Goal: Entertainment & Leisure: Browse casually

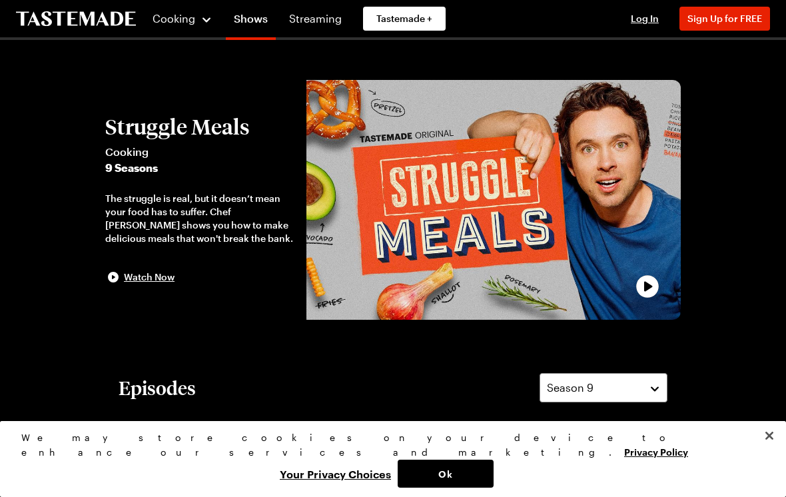
click at [262, 18] on link "Shows" at bounding box center [251, 21] width 50 height 37
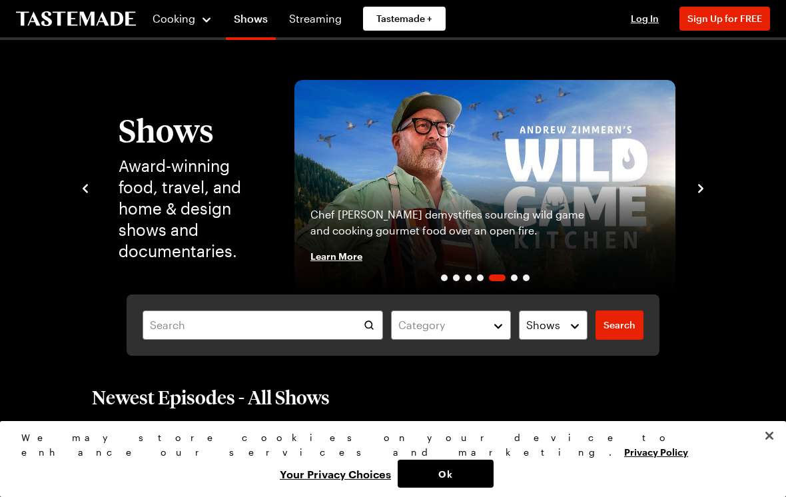
click at [625, 326] on span "Search" at bounding box center [620, 324] width 32 height 13
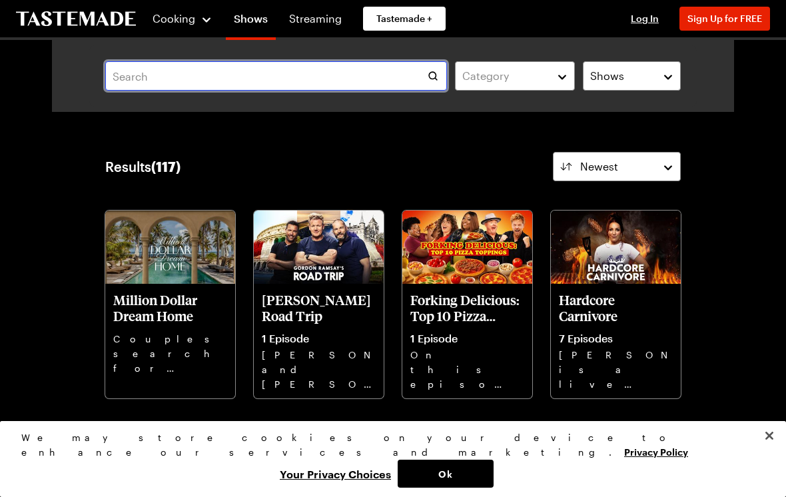
click at [300, 85] on input "text" at bounding box center [276, 75] width 342 height 29
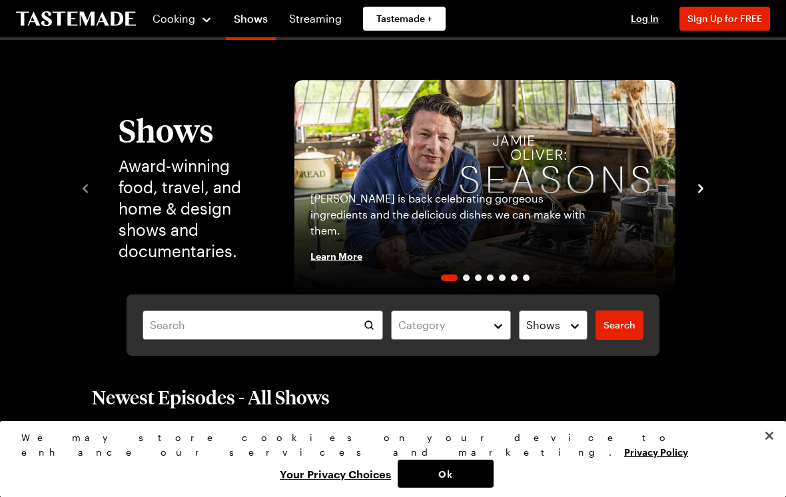
click at [553, 195] on div "[PERSON_NAME] is back celebrating gorgeous ingredients and the delicious dishes…" at bounding box center [484, 235] width 381 height 117
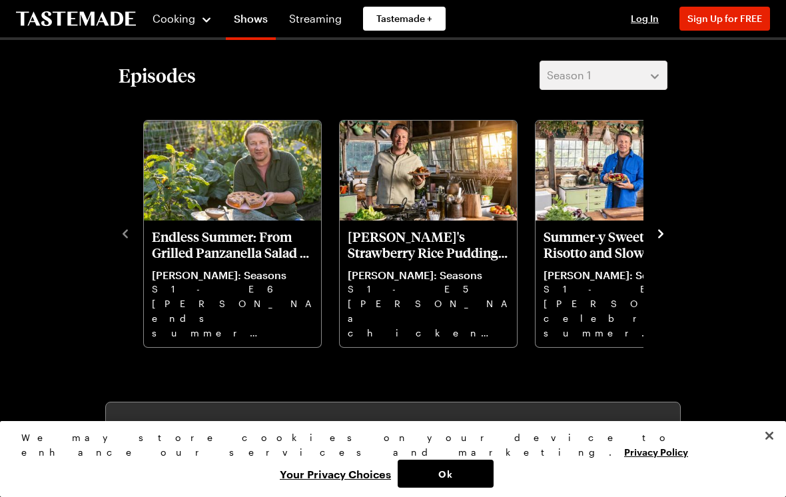
scroll to position [312, 0]
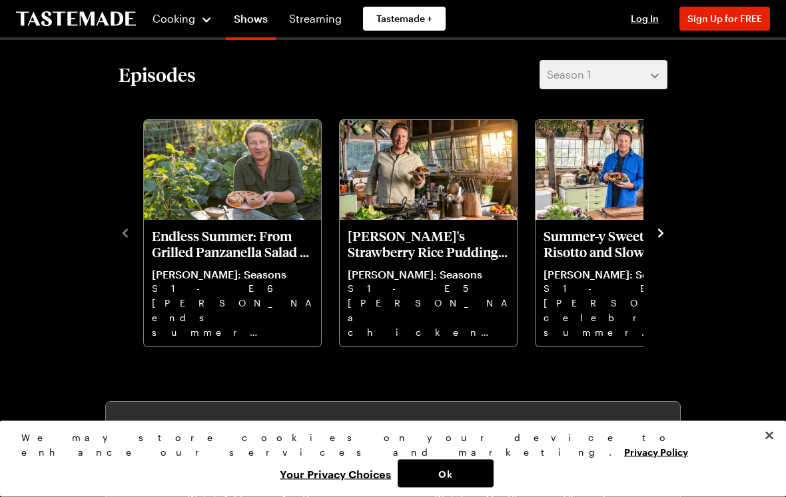
click at [667, 233] on icon "navigate to next item" at bounding box center [660, 233] width 13 height 13
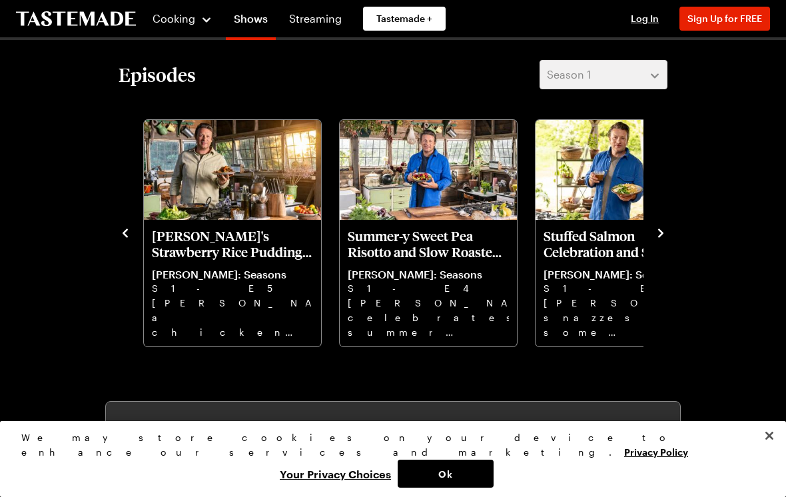
click at [666, 234] on icon "navigate to next item" at bounding box center [660, 233] width 13 height 13
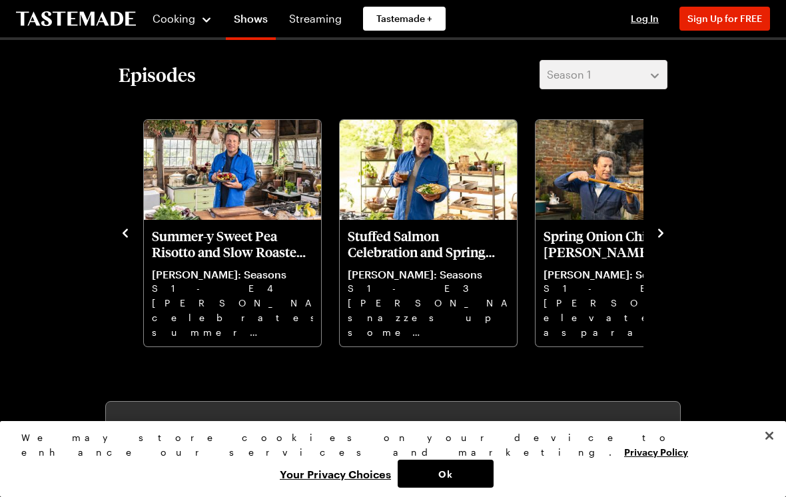
click at [667, 238] on icon "navigate to next item" at bounding box center [660, 233] width 13 height 13
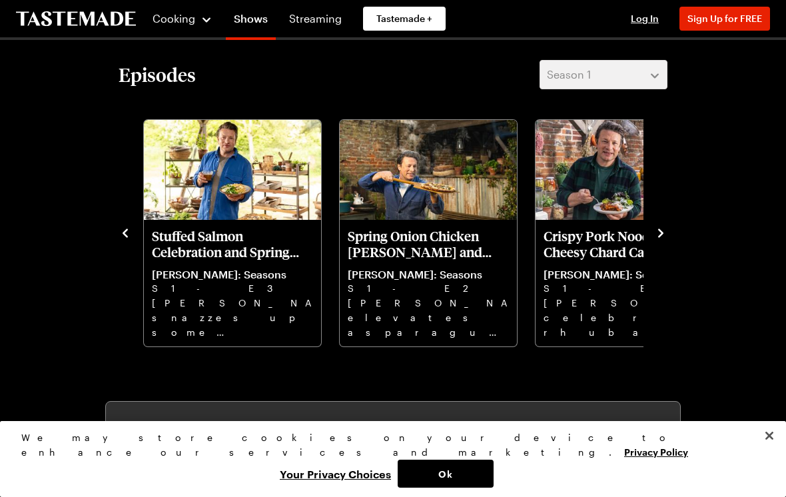
click at [628, 274] on p "[PERSON_NAME]: Seasons" at bounding box center [624, 274] width 161 height 13
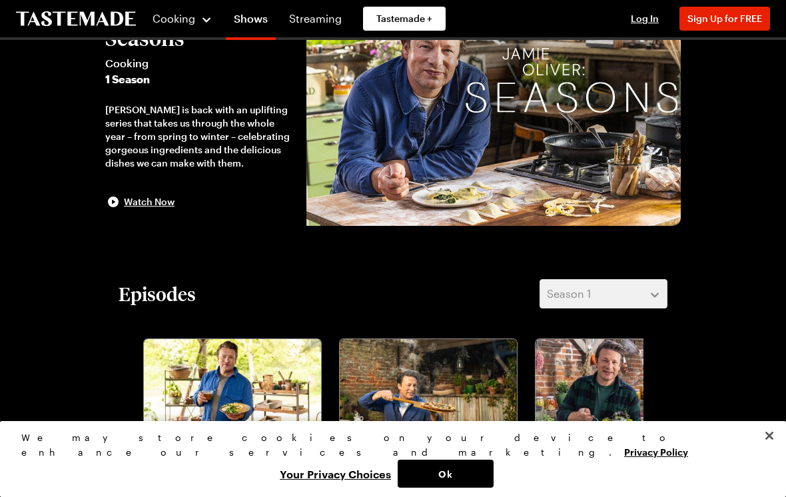
scroll to position [0, 0]
